Goal: Information Seeking & Learning: Learn about a topic

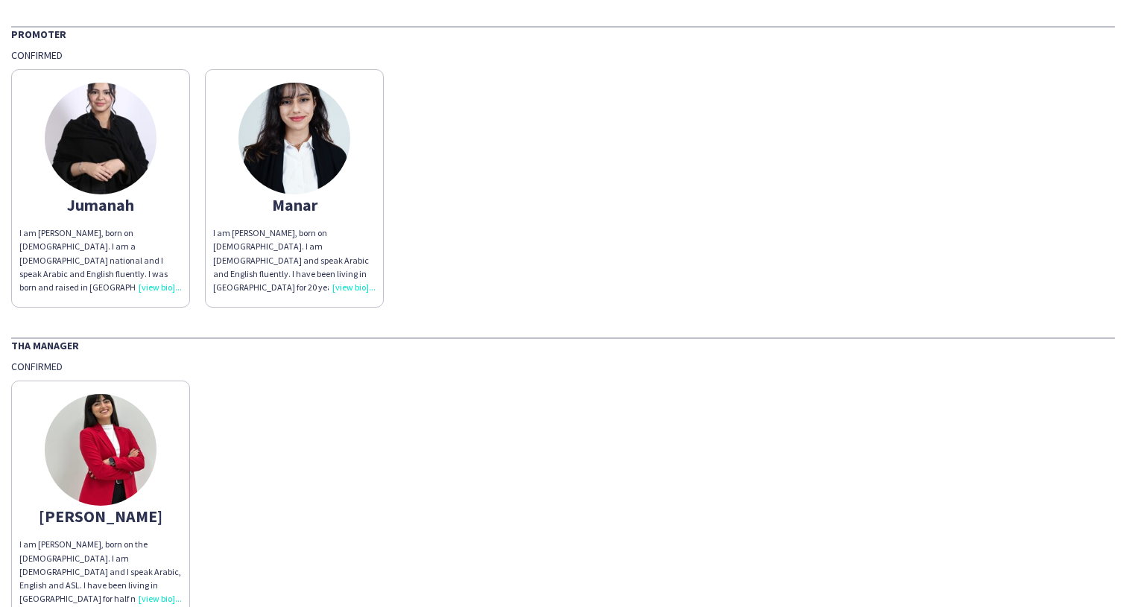
scroll to position [49, 0]
click at [106, 168] on img at bounding box center [101, 138] width 112 height 112
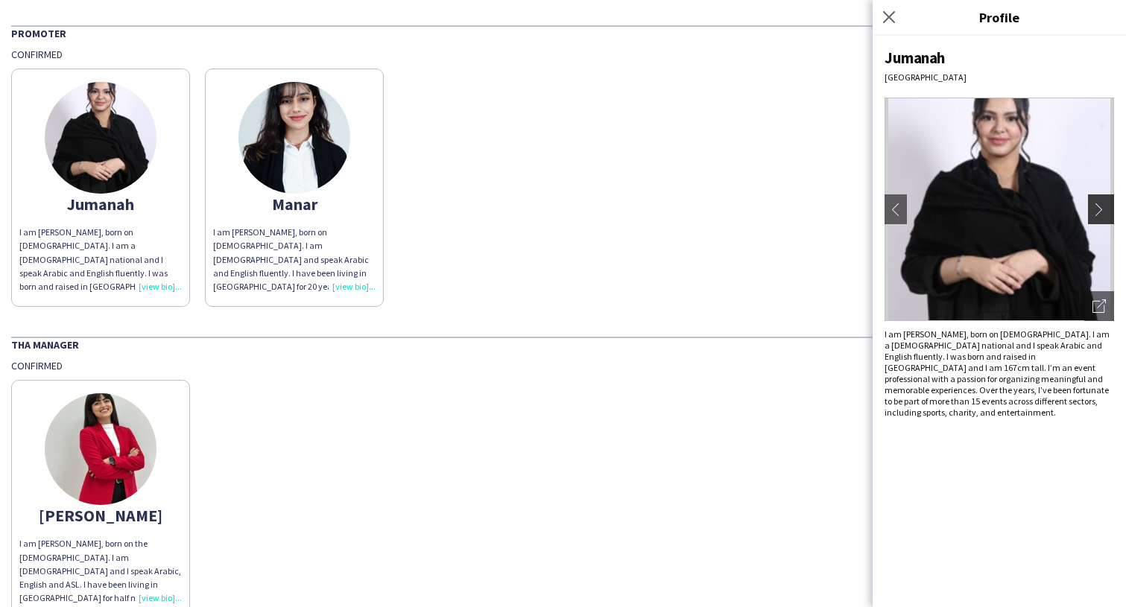
click at [1105, 207] on app-icon "chevron-right" at bounding box center [1102, 209] width 21 height 13
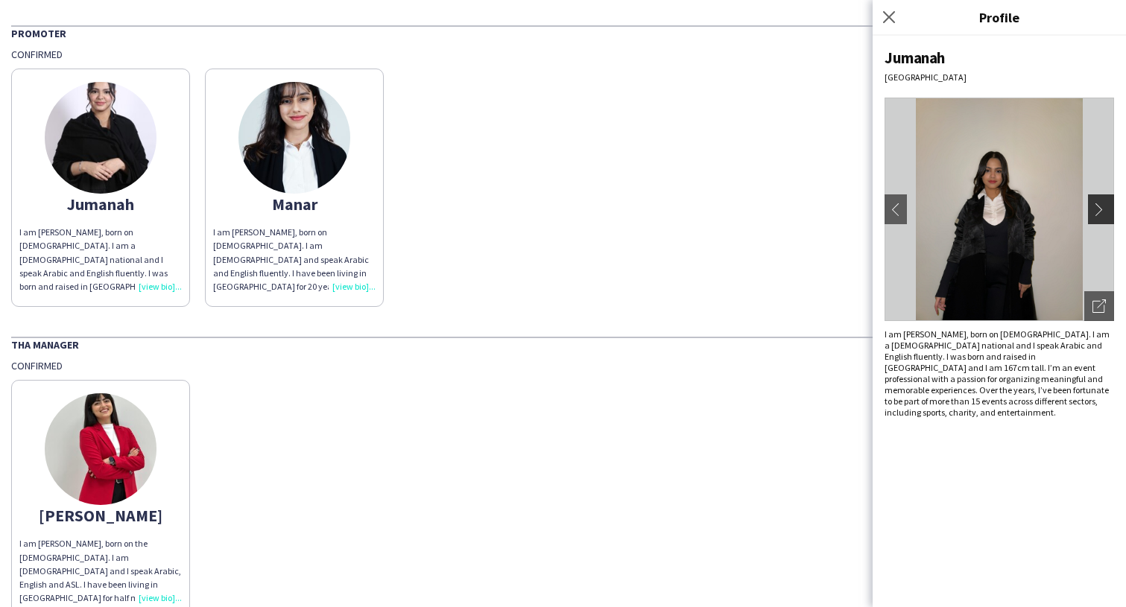
click at [1097, 206] on app-icon "chevron-right" at bounding box center [1102, 209] width 21 height 13
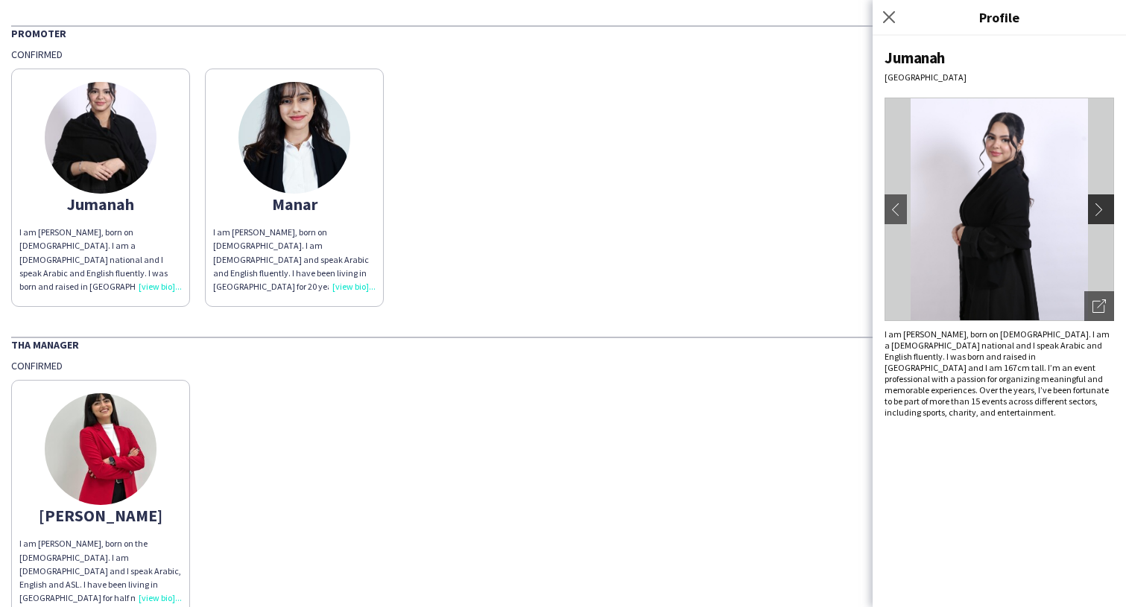
click at [1097, 206] on app-icon "chevron-right" at bounding box center [1102, 209] width 21 height 13
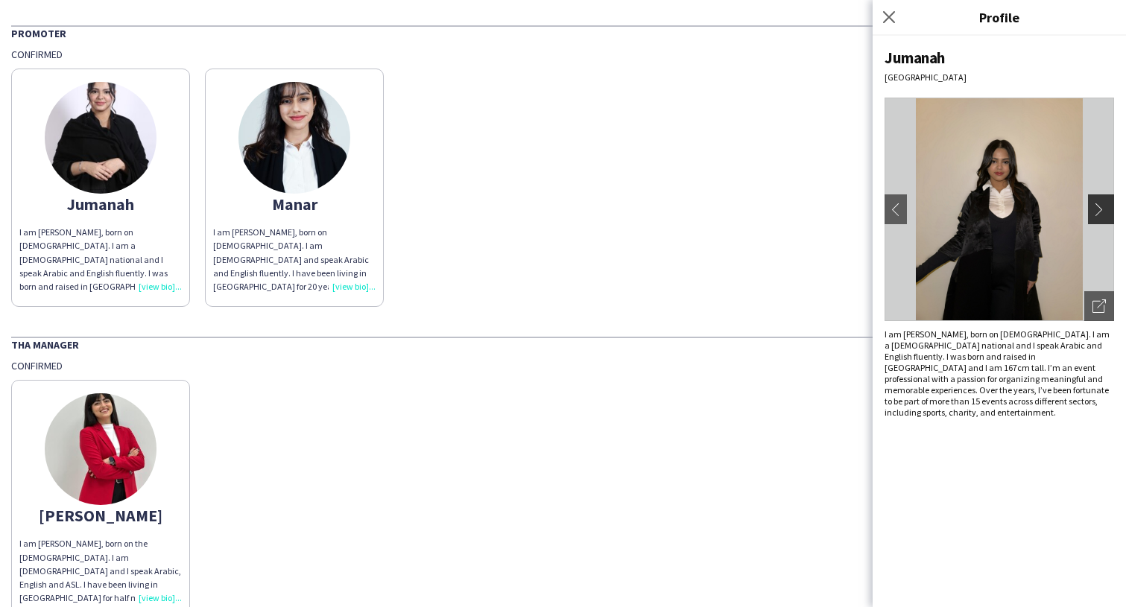
click at [1097, 206] on app-icon "chevron-right" at bounding box center [1102, 209] width 21 height 13
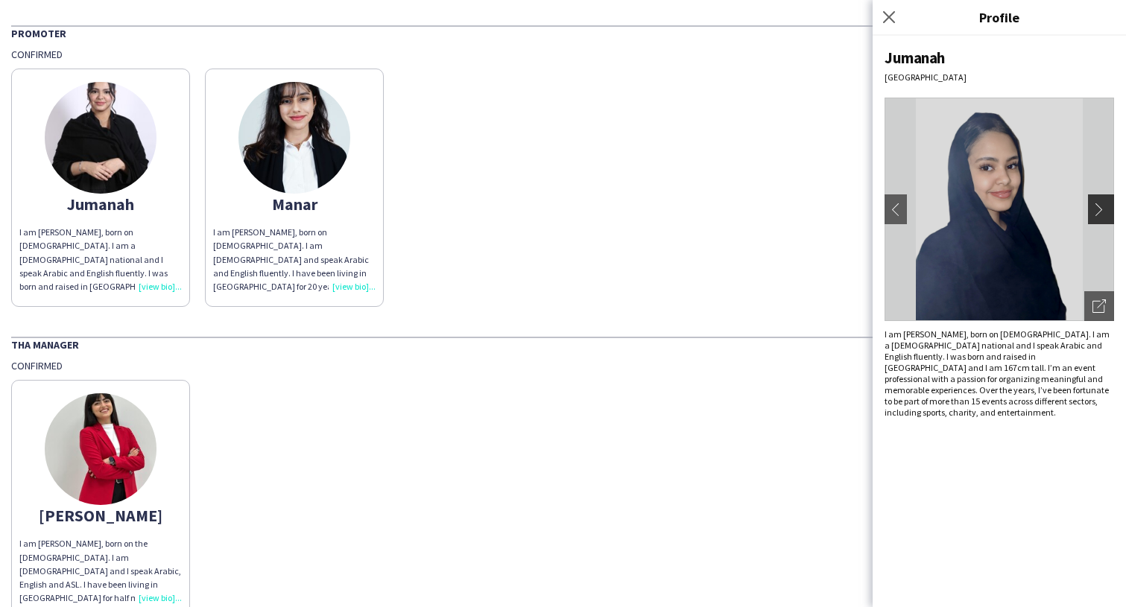
click at [1106, 194] on button "chevron-right" at bounding box center [1103, 209] width 30 height 30
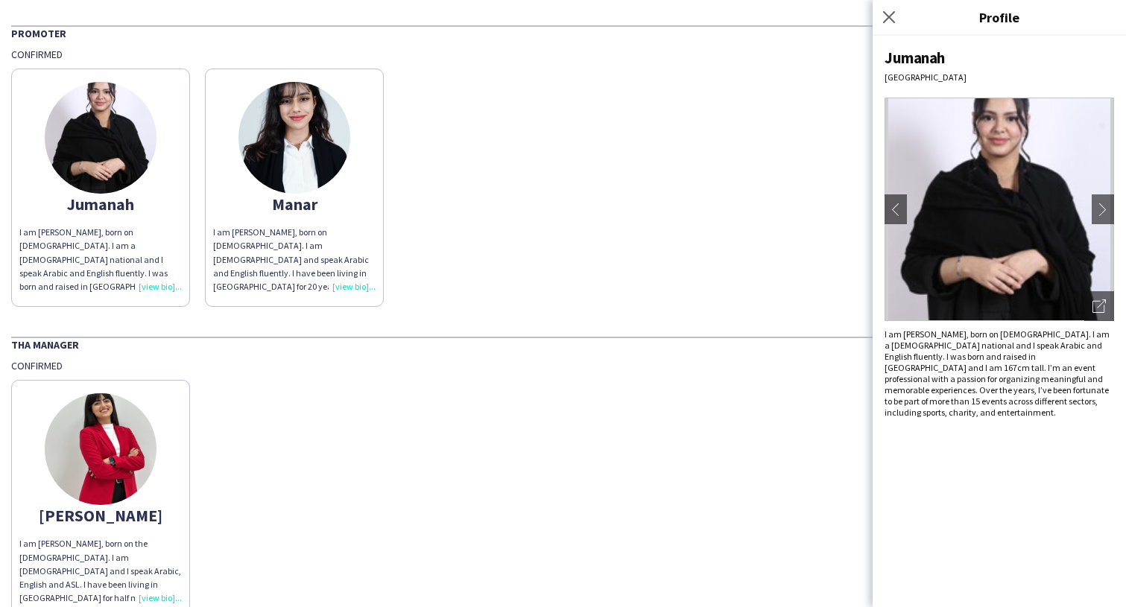
click at [232, 142] on app-share-pages-crew-card "Manar I am [PERSON_NAME], born on [DEMOGRAPHIC_DATA]. I am [DEMOGRAPHIC_DATA] a…" at bounding box center [294, 188] width 179 height 238
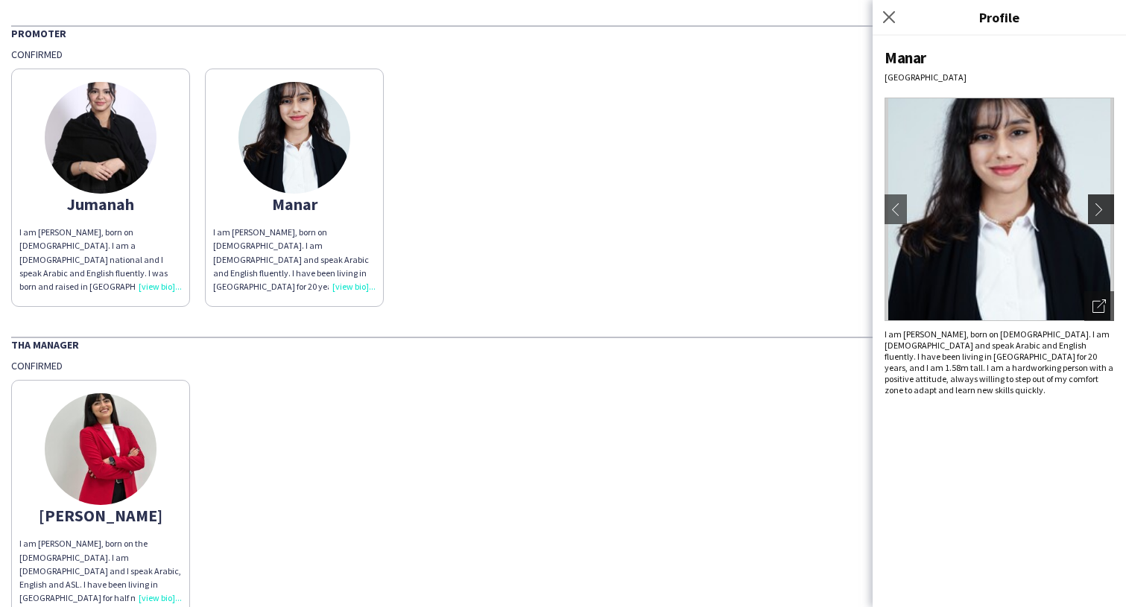
click at [1094, 215] on app-icon "chevron-right" at bounding box center [1102, 209] width 21 height 13
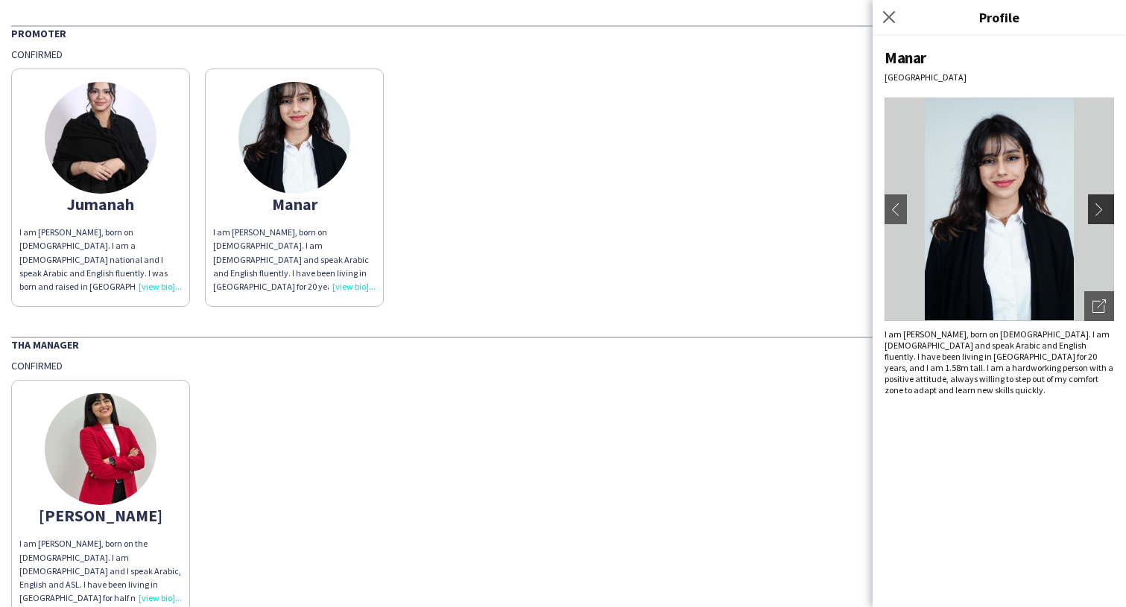
click at [1094, 215] on app-icon "chevron-right" at bounding box center [1102, 209] width 21 height 13
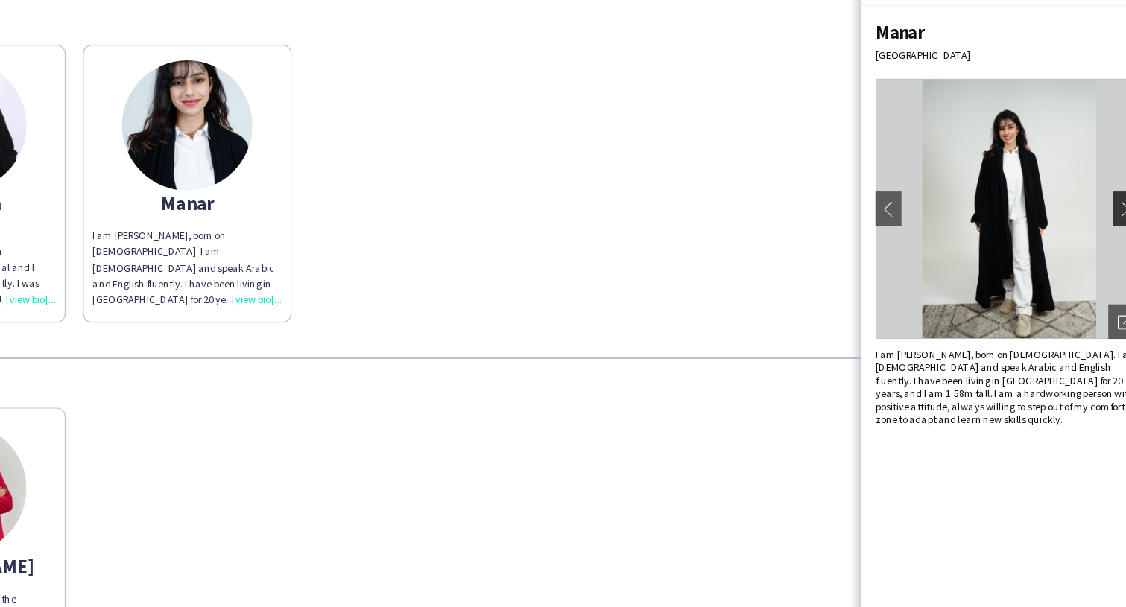
click at [1094, 209] on app-icon "chevron-right" at bounding box center [1102, 209] width 21 height 13
